Goal: Transaction & Acquisition: Register for event/course

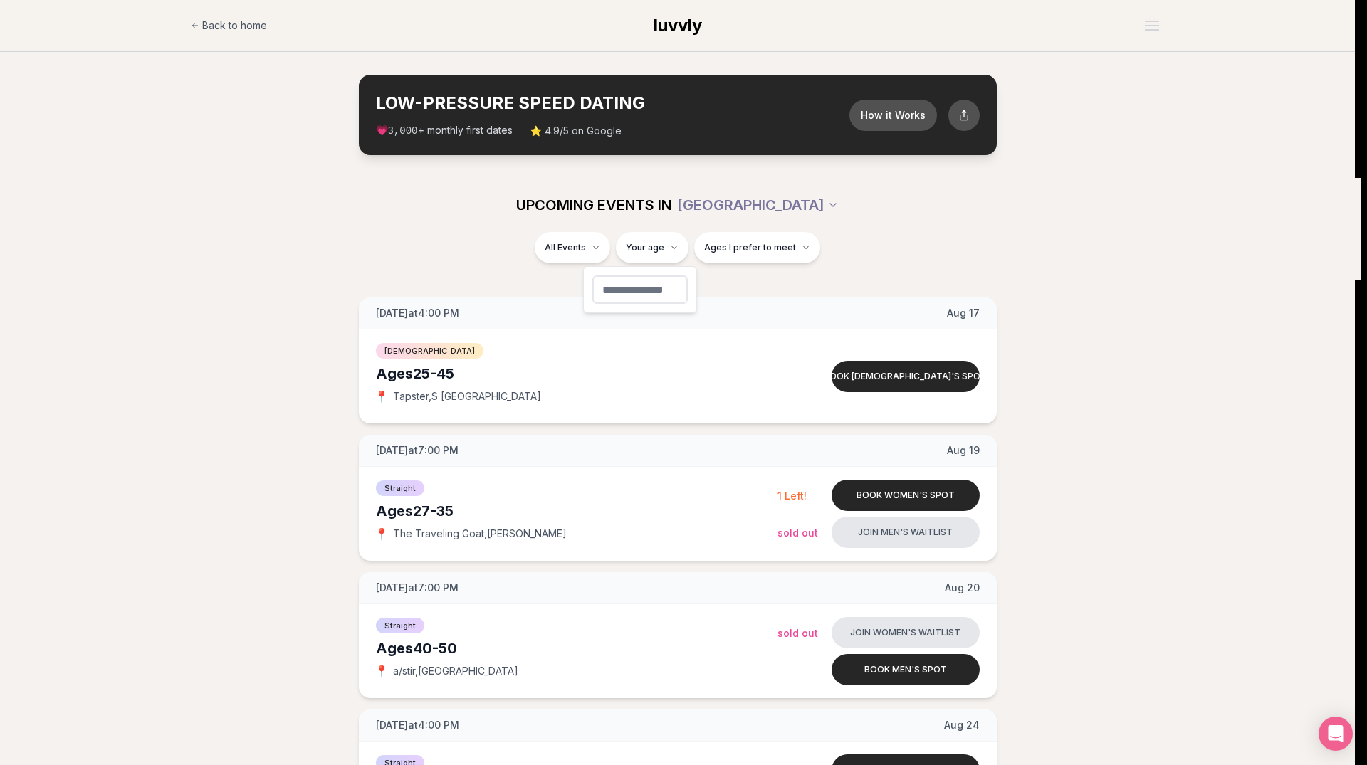
type input "**"
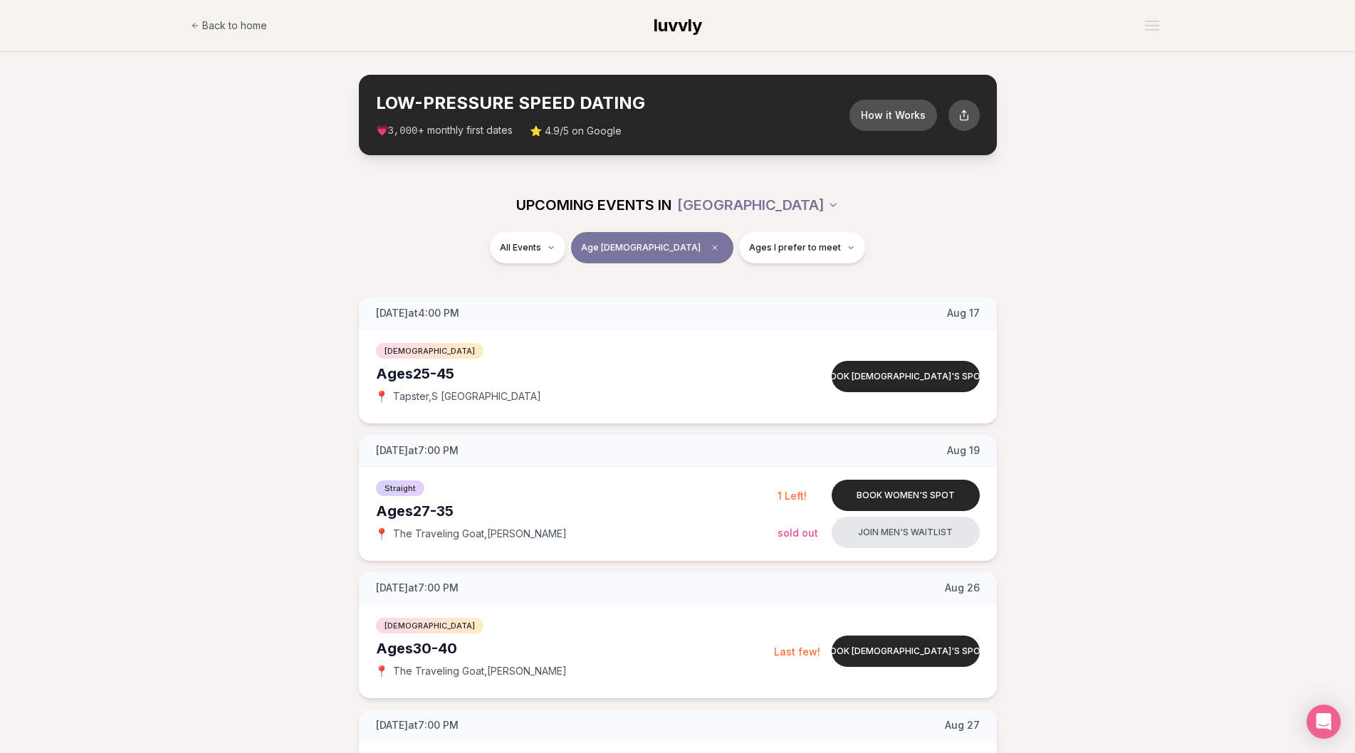
click at [479, 263] on div "All Events Age [DEMOGRAPHIC_DATA] Ages I prefer to meet" at bounding box center [678, 250] width 798 height 37
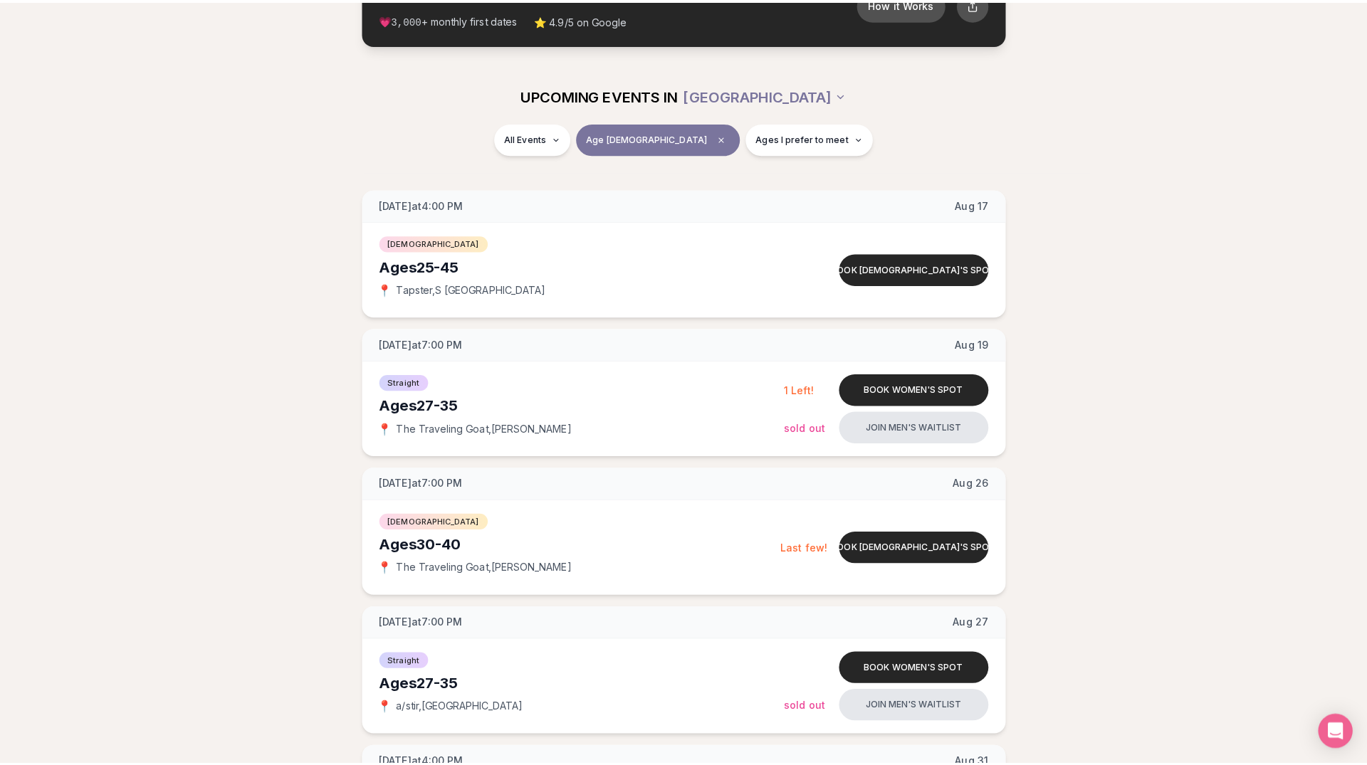
scroll to position [73, 0]
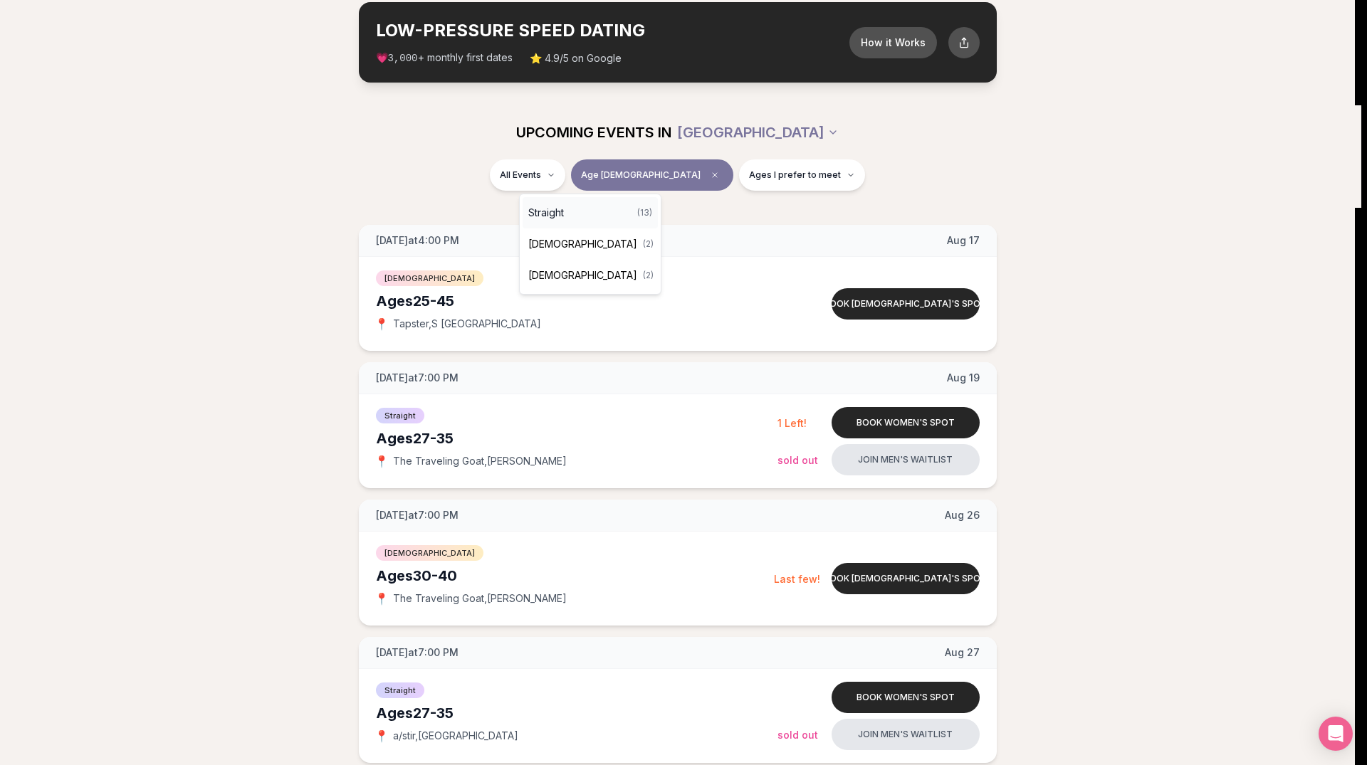
click at [570, 209] on div "Straight ( 13 )" at bounding box center [590, 212] width 135 height 31
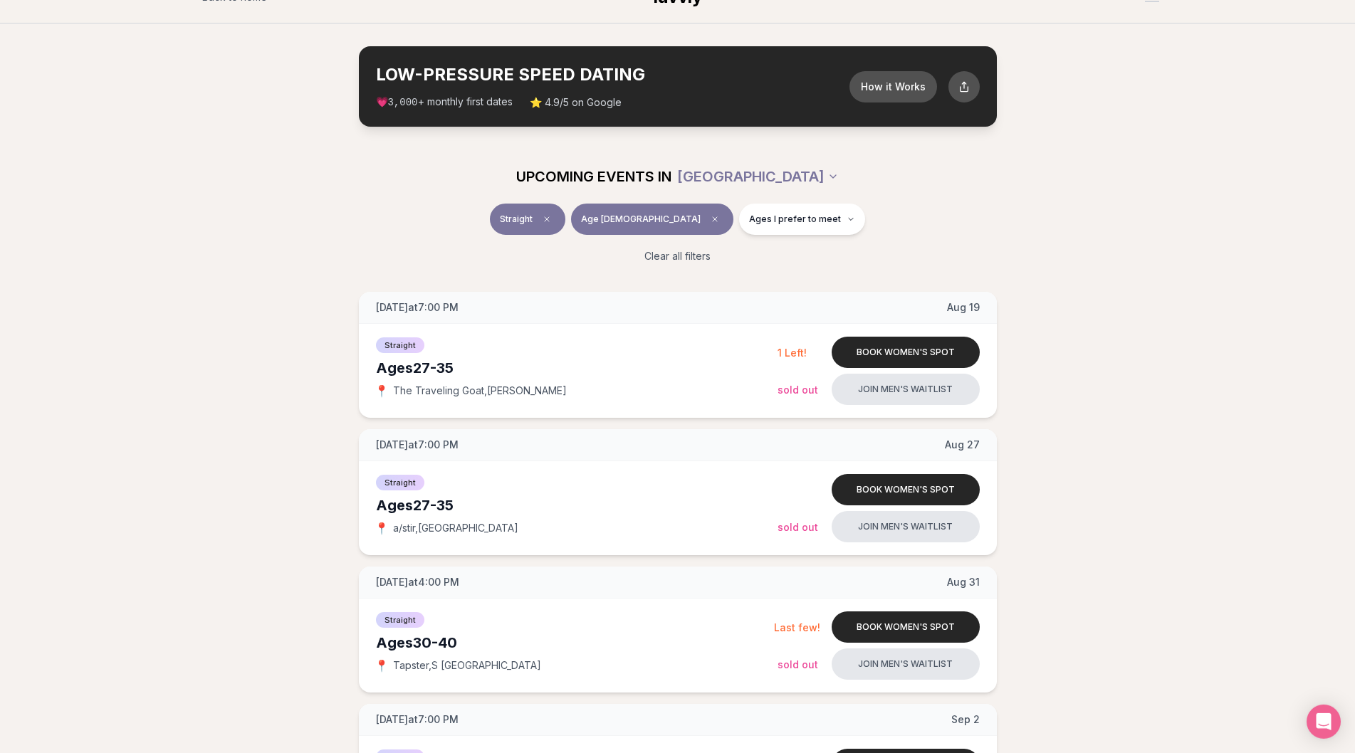
scroll to position [73, 0]
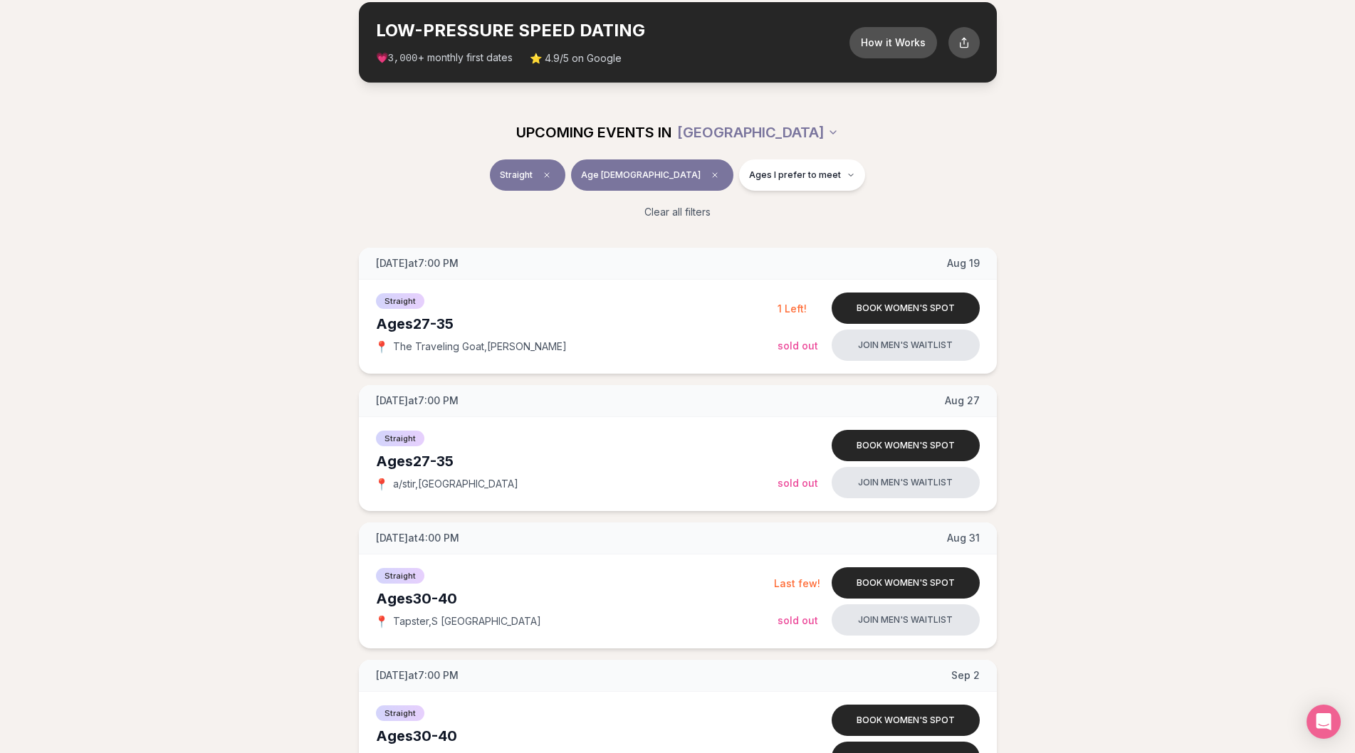
click at [657, 176] on span "Age [DEMOGRAPHIC_DATA]" at bounding box center [641, 174] width 120 height 11
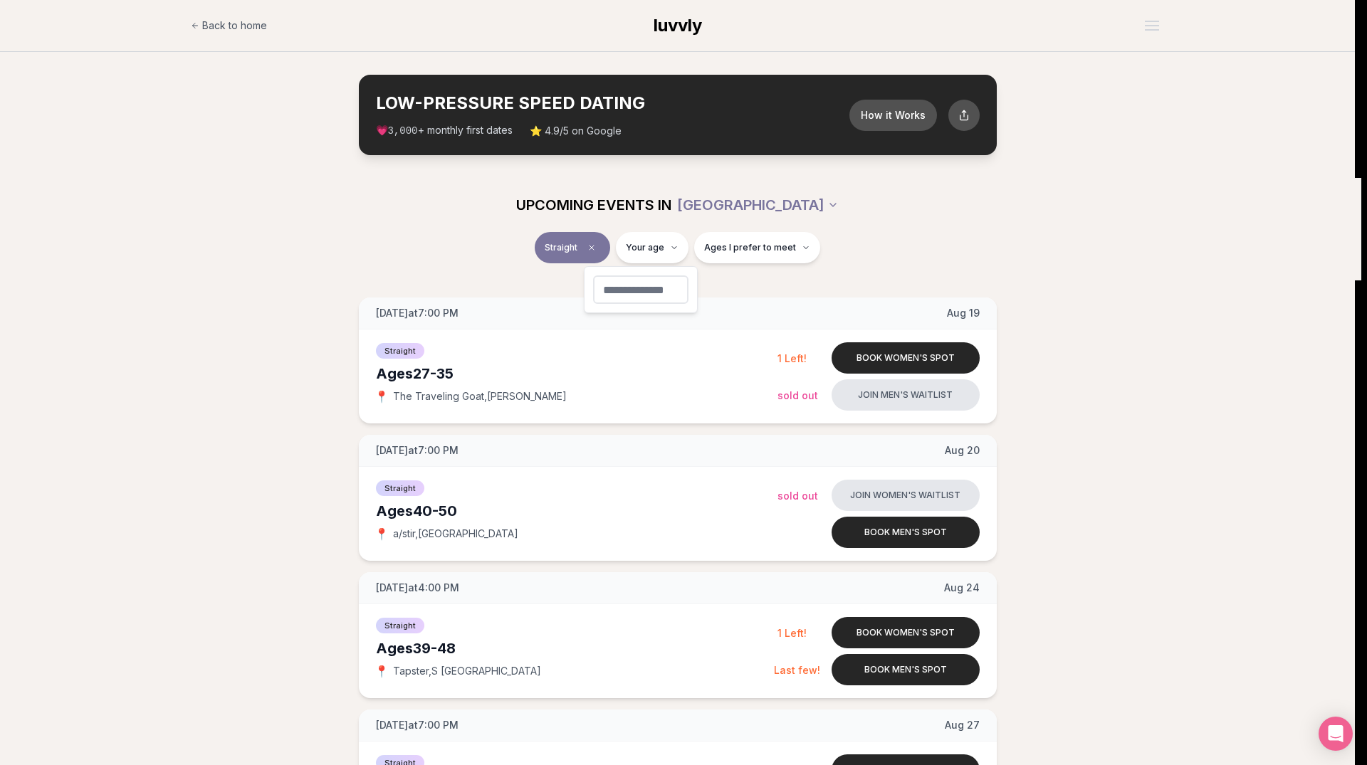
type input "**"
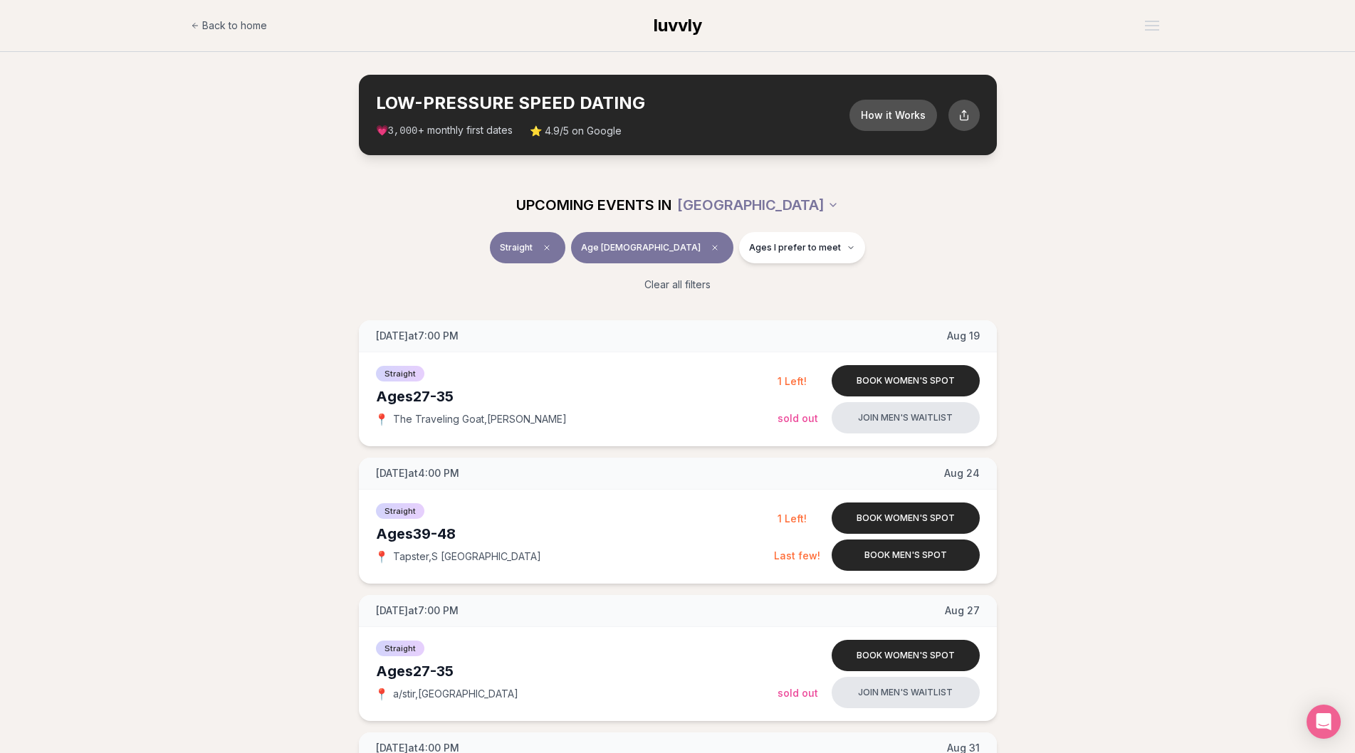
click at [427, 288] on div "Clear all filters" at bounding box center [678, 284] width 798 height 31
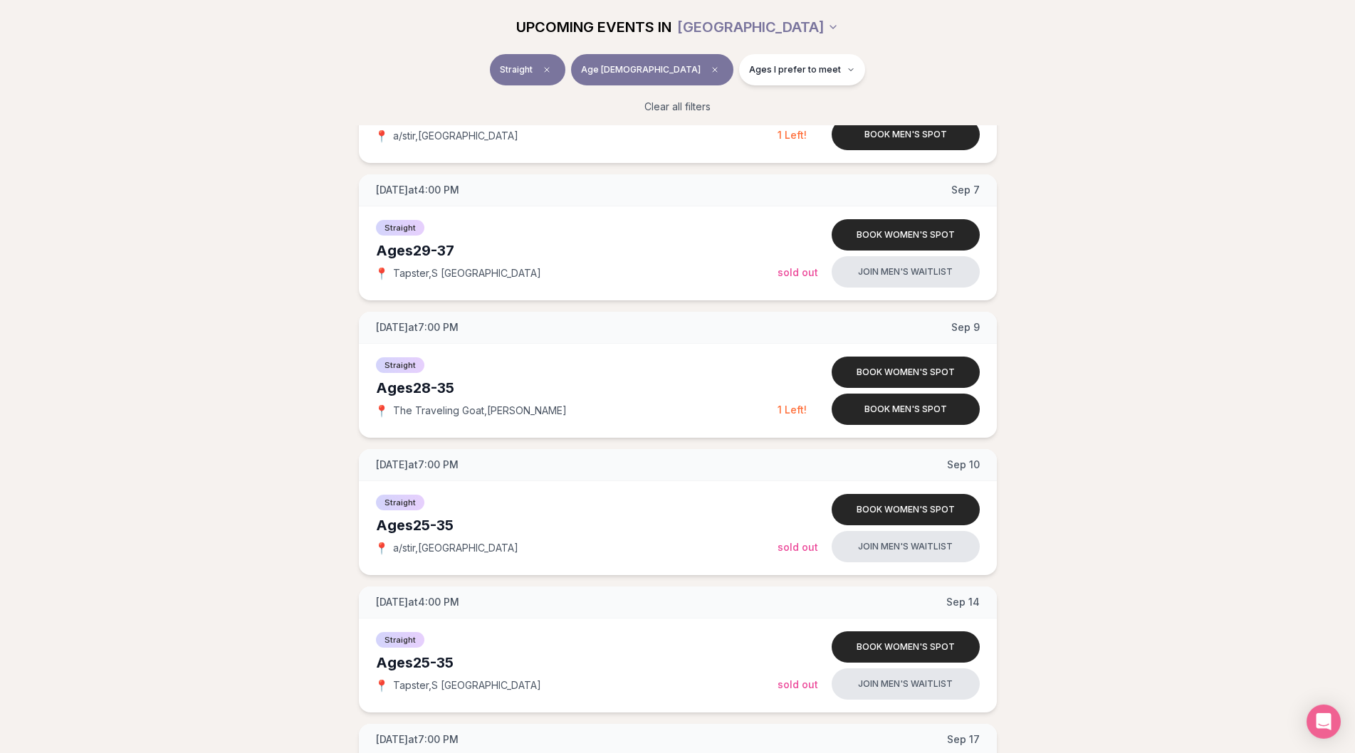
scroll to position [1017, 0]
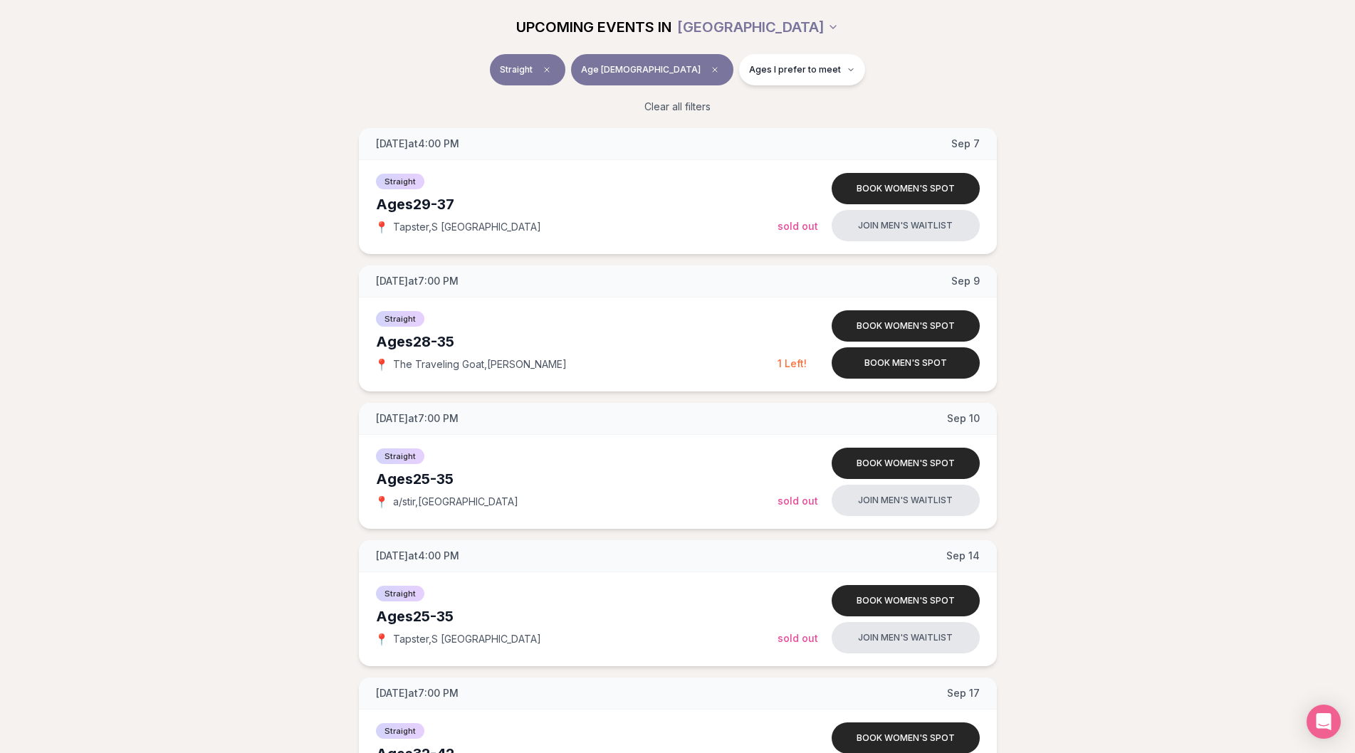
click at [1116, 387] on div "[DATE] at 7:00 PM [DATE] Ages [DEMOGRAPHIC_DATA] Straight 📍 The Traveling Goat …" at bounding box center [678, 260] width 1310 height 1913
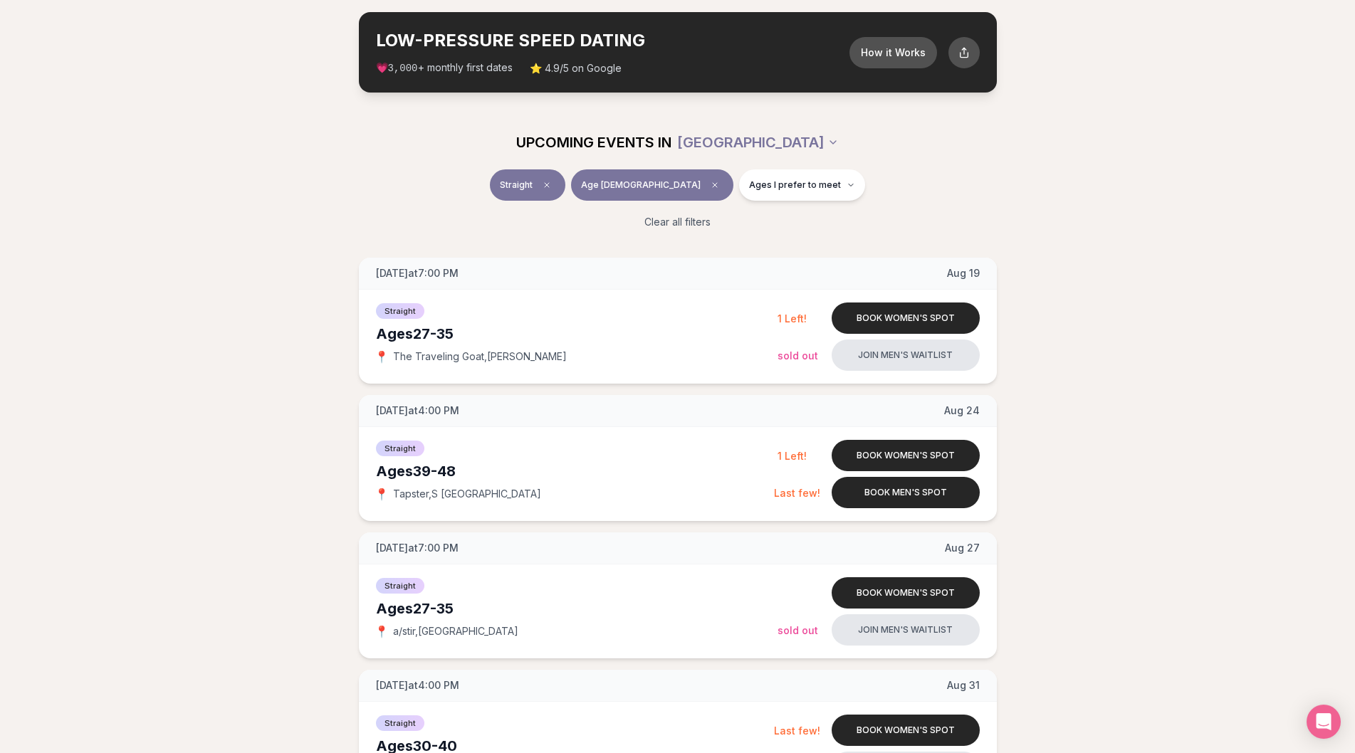
scroll to position [0, 0]
